Goal: Task Accomplishment & Management: Complete application form

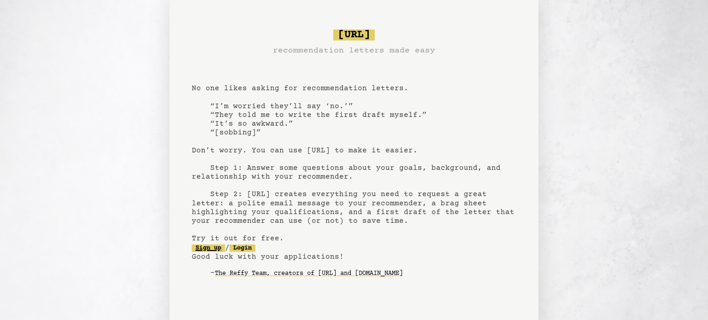
click at [211, 249] on link "Sign up" at bounding box center [208, 248] width 33 height 7
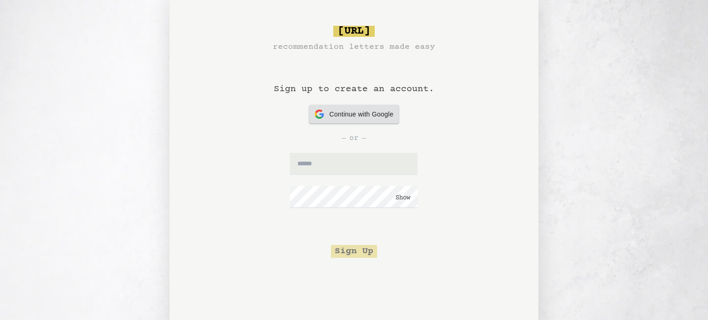
click at [374, 113] on span "Continue with Google" at bounding box center [362, 115] width 64 height 10
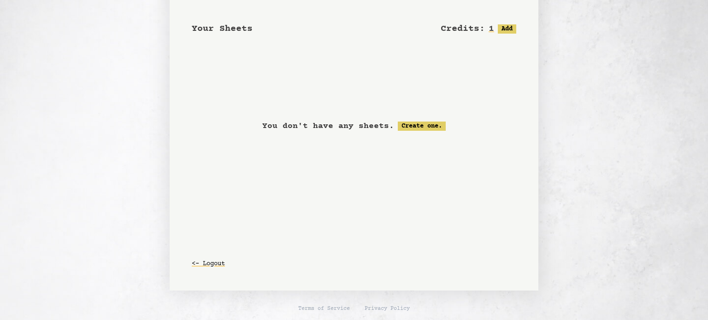
scroll to position [54, 0]
click at [270, 36] on div at bounding box center [354, 38] width 325 height 4
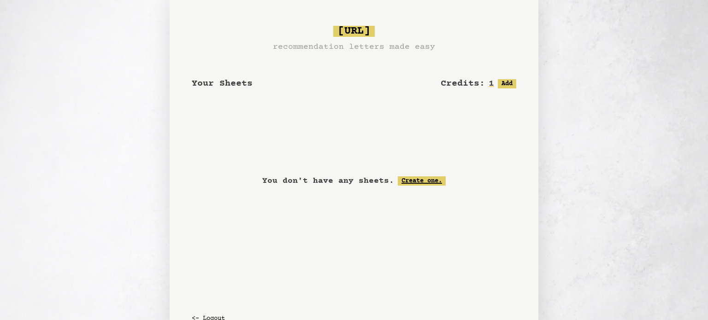
click at [415, 178] on link "Create one." at bounding box center [422, 181] width 48 height 9
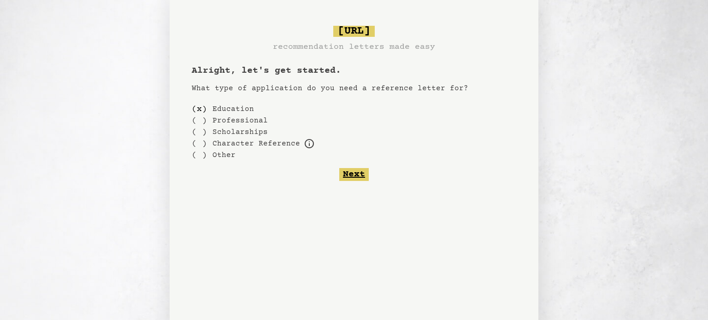
click at [363, 174] on button "Next" at bounding box center [354, 174] width 30 height 13
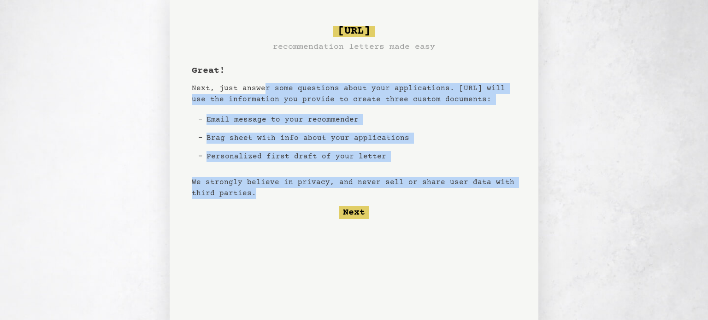
drag, startPoint x: 261, startPoint y: 84, endPoint x: 445, endPoint y: 196, distance: 216.2
click at [445, 196] on div "Great! Next, just answer some questions about your applications. Bragsheet.ai w…" at bounding box center [354, 142] width 325 height 155
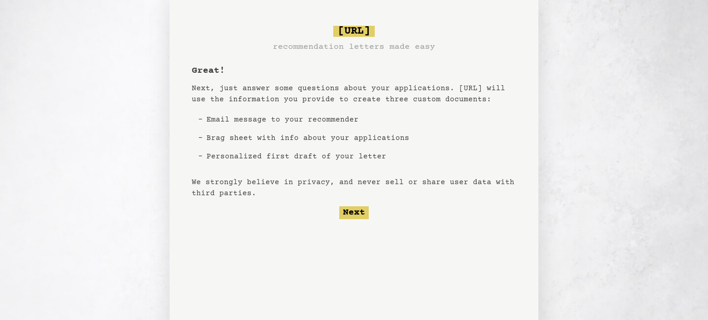
click at [363, 222] on div "bragsheet.ai recommendation letters made easy Great! Next, just answer some que…" at bounding box center [354, 173] width 369 height 346
click at [363, 216] on button "Next" at bounding box center [354, 213] width 30 height 13
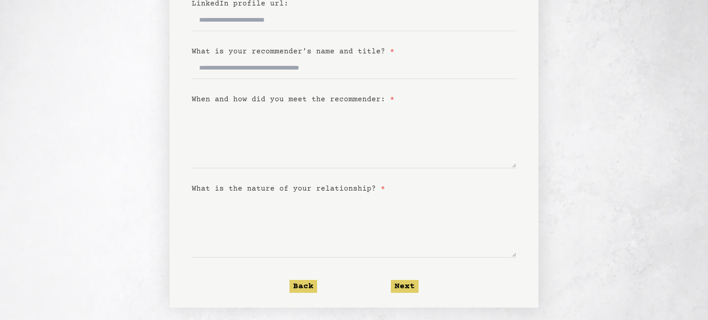
scroll to position [216, 0]
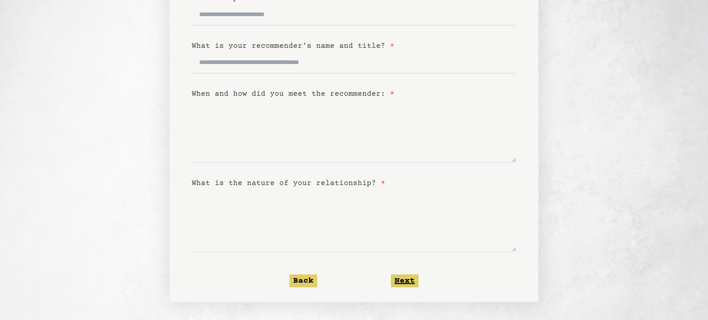
click at [415, 283] on button "Next" at bounding box center [405, 281] width 28 height 13
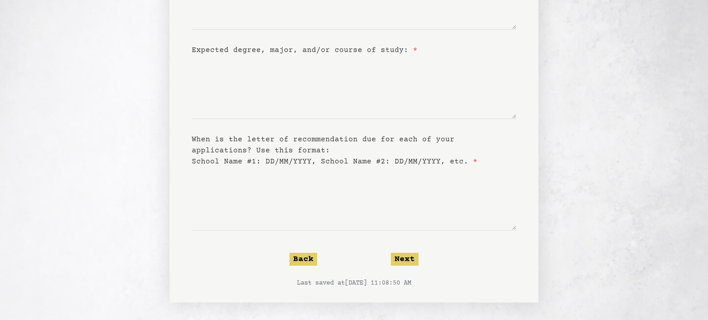
scroll to position [0, 0]
